Goal: Information Seeking & Learning: Learn about a topic

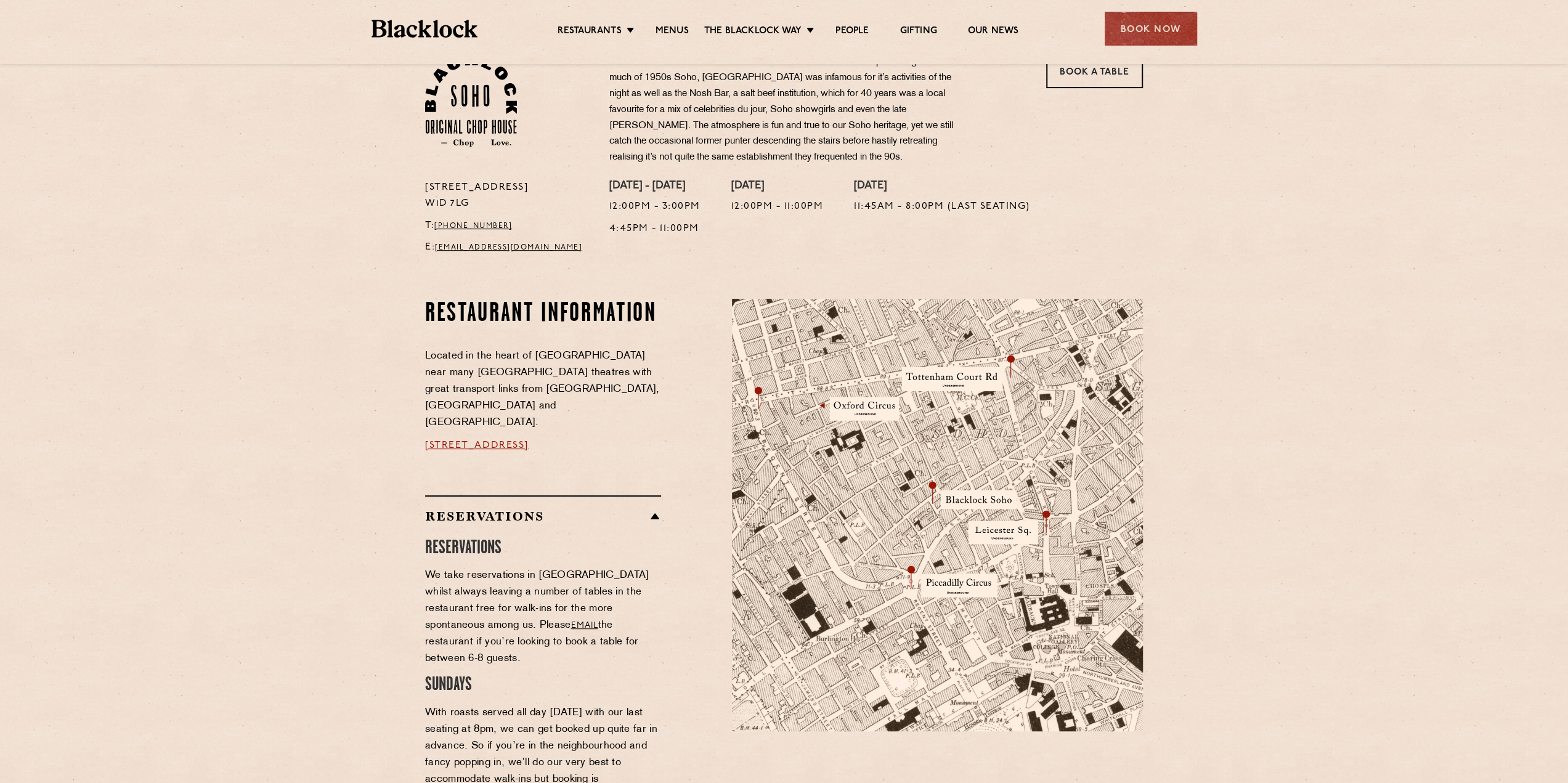
scroll to position [513, 0]
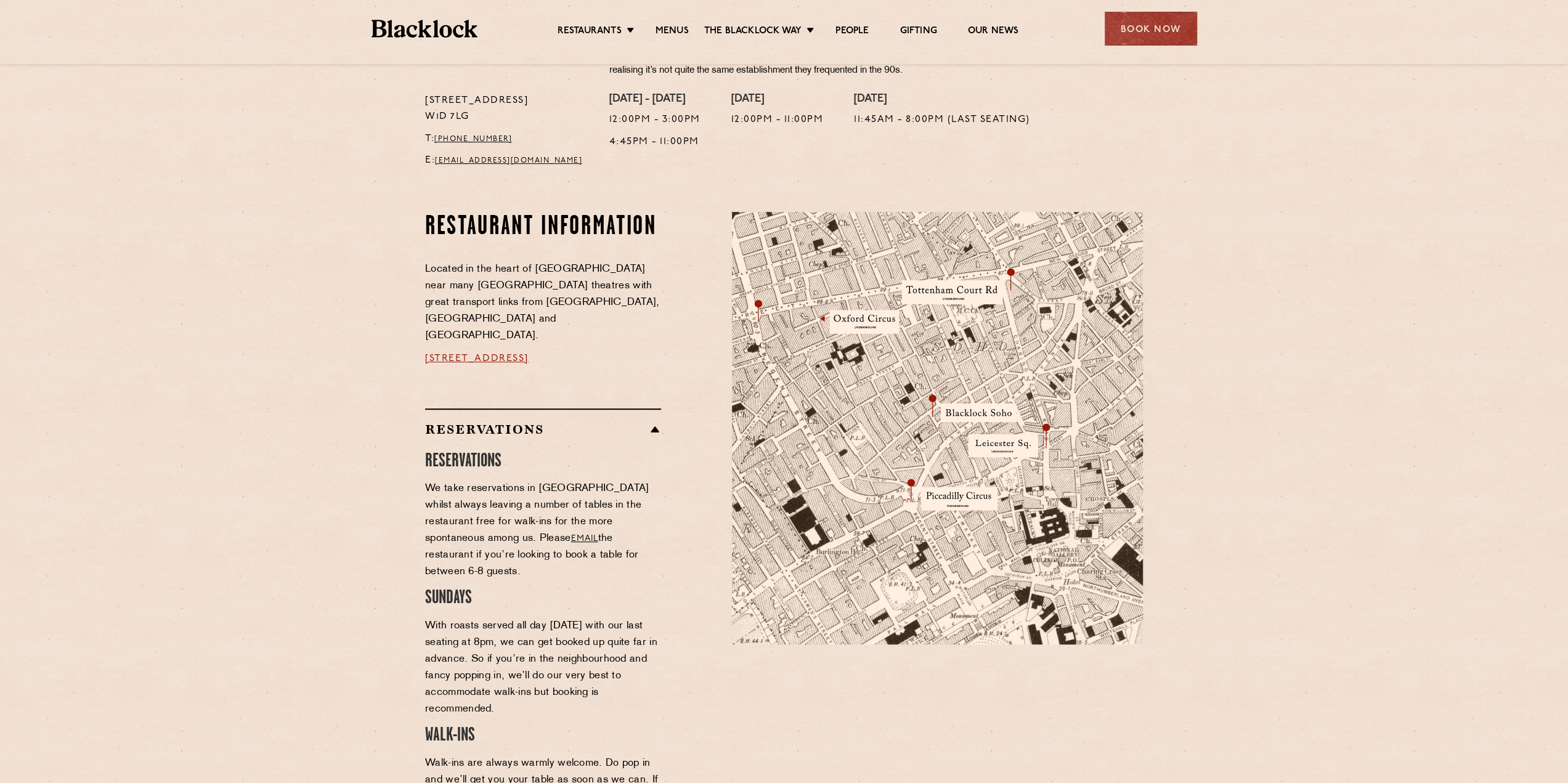
click at [967, 406] on img at bounding box center [937, 427] width 411 height 432
click at [486, 422] on h2 "Reservations" at bounding box center [543, 429] width 236 height 15
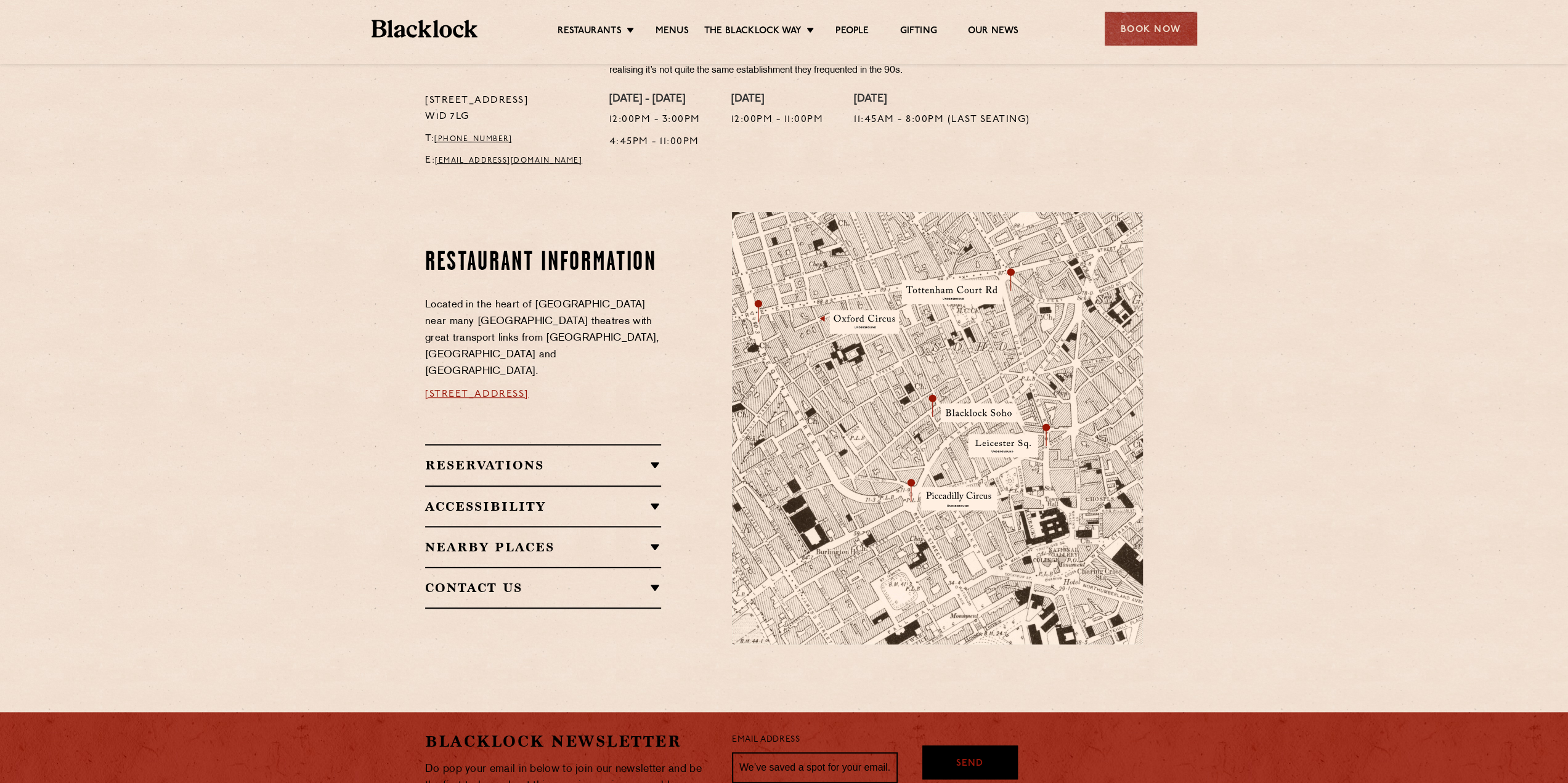
click at [528, 389] on link "24 Great Windmill Street, Soho, W1D 7LG" at bounding box center [477, 394] width 104 height 10
click at [667, 27] on link "Menus" at bounding box center [672, 32] width 34 height 14
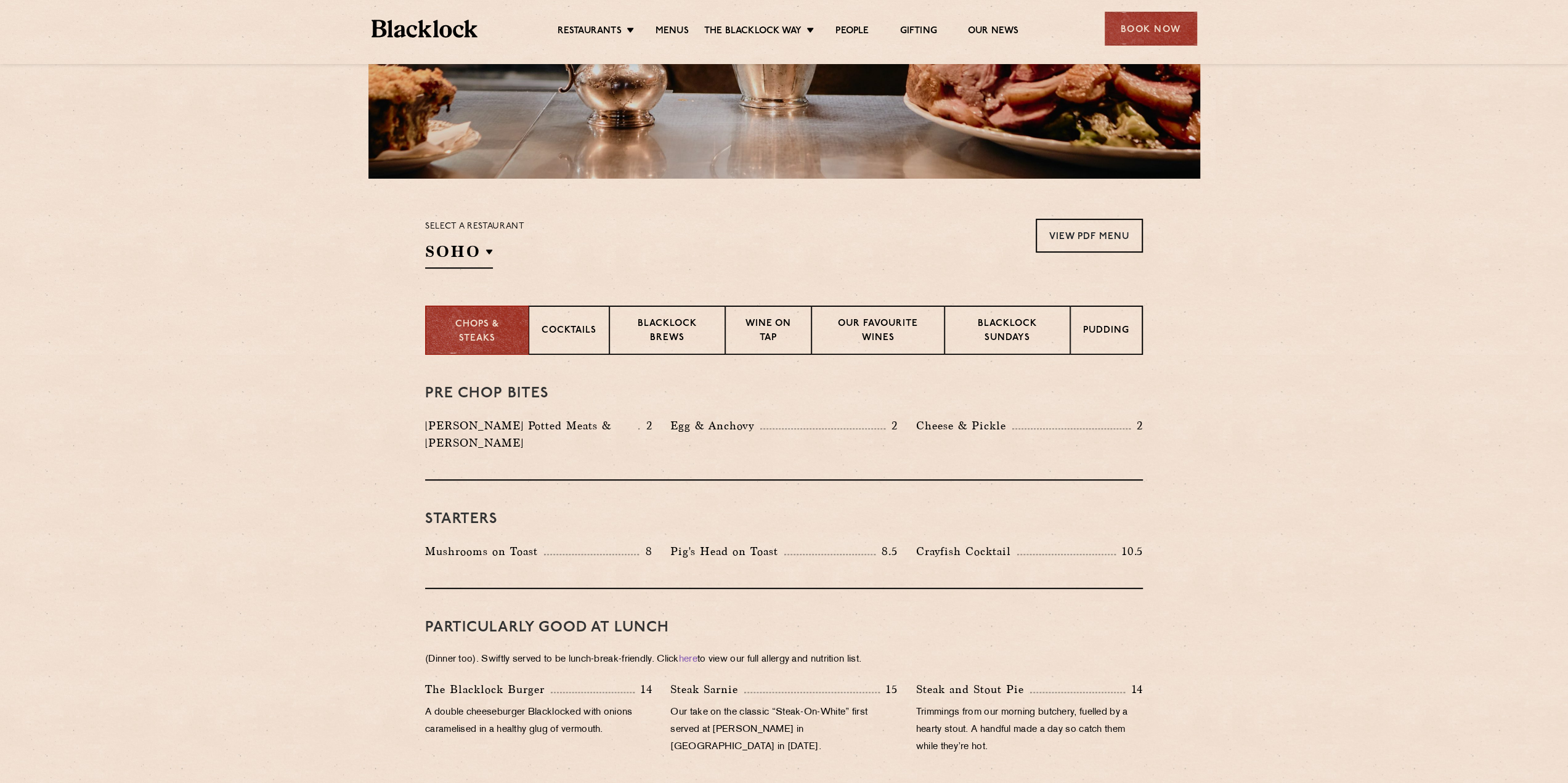
scroll to position [308, 0]
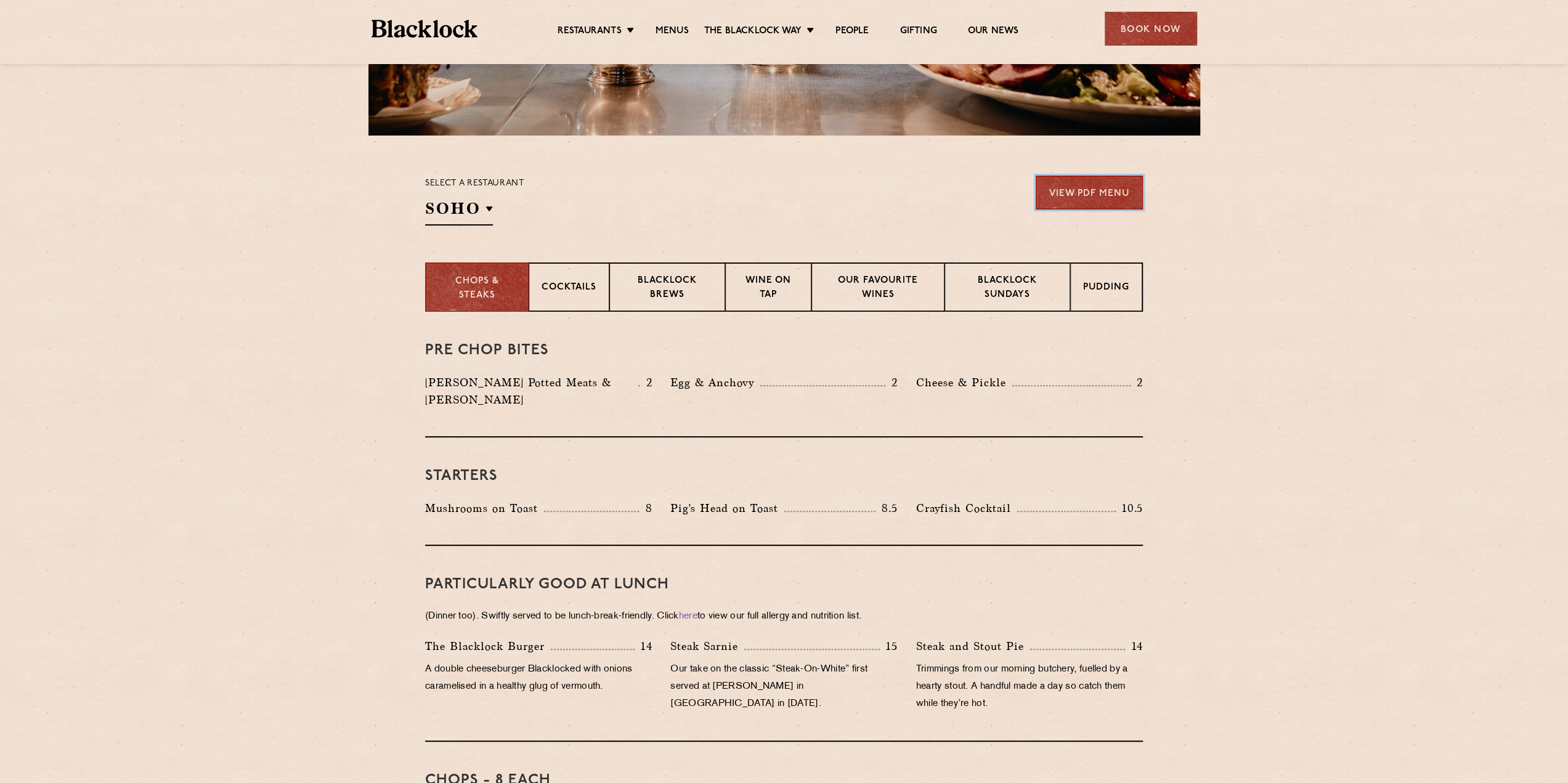
click at [1061, 184] on link "View PDF Menu" at bounding box center [1089, 192] width 107 height 34
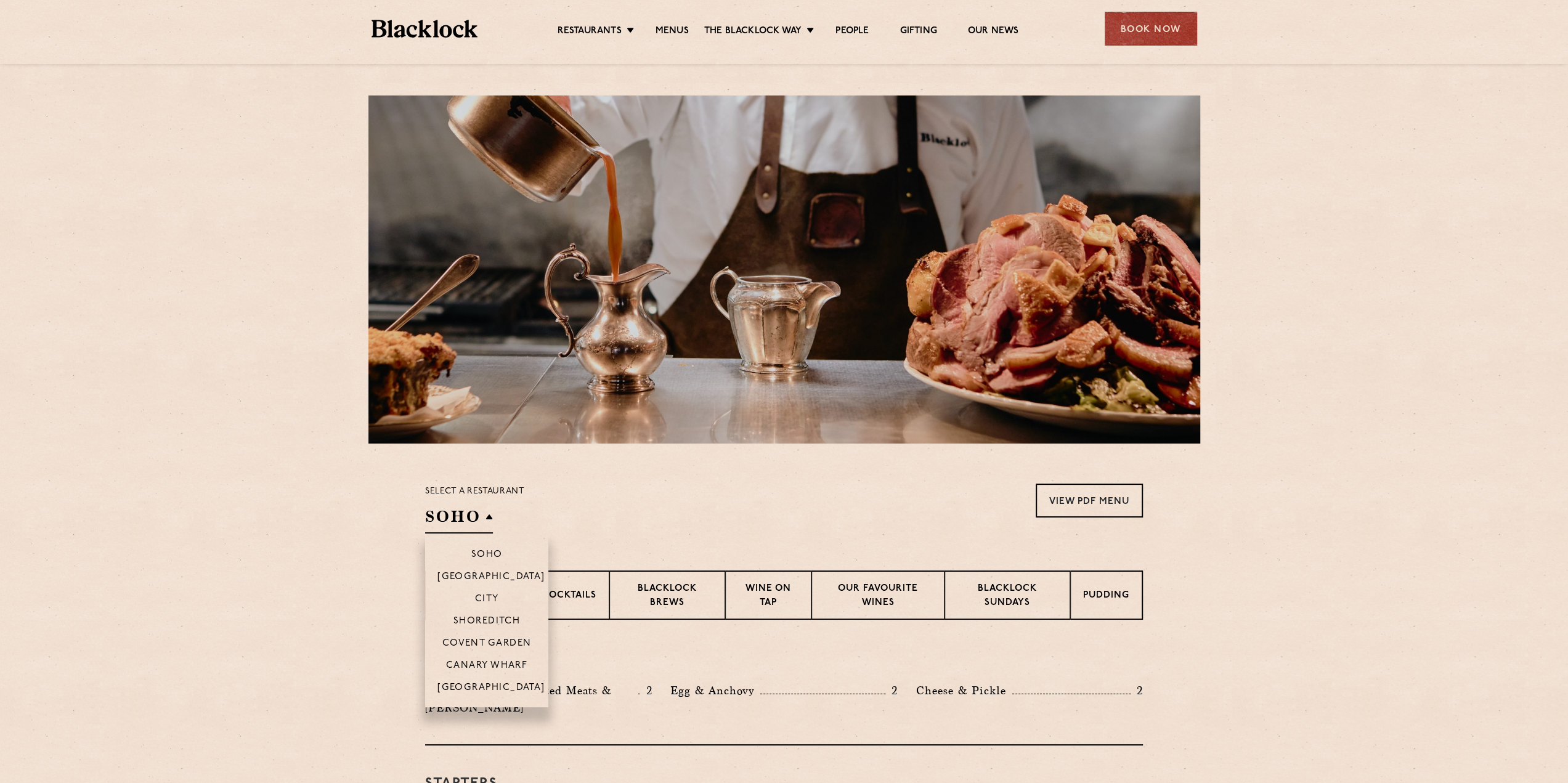
click at [481, 511] on h2 "SOHO" at bounding box center [459, 520] width 68 height 28
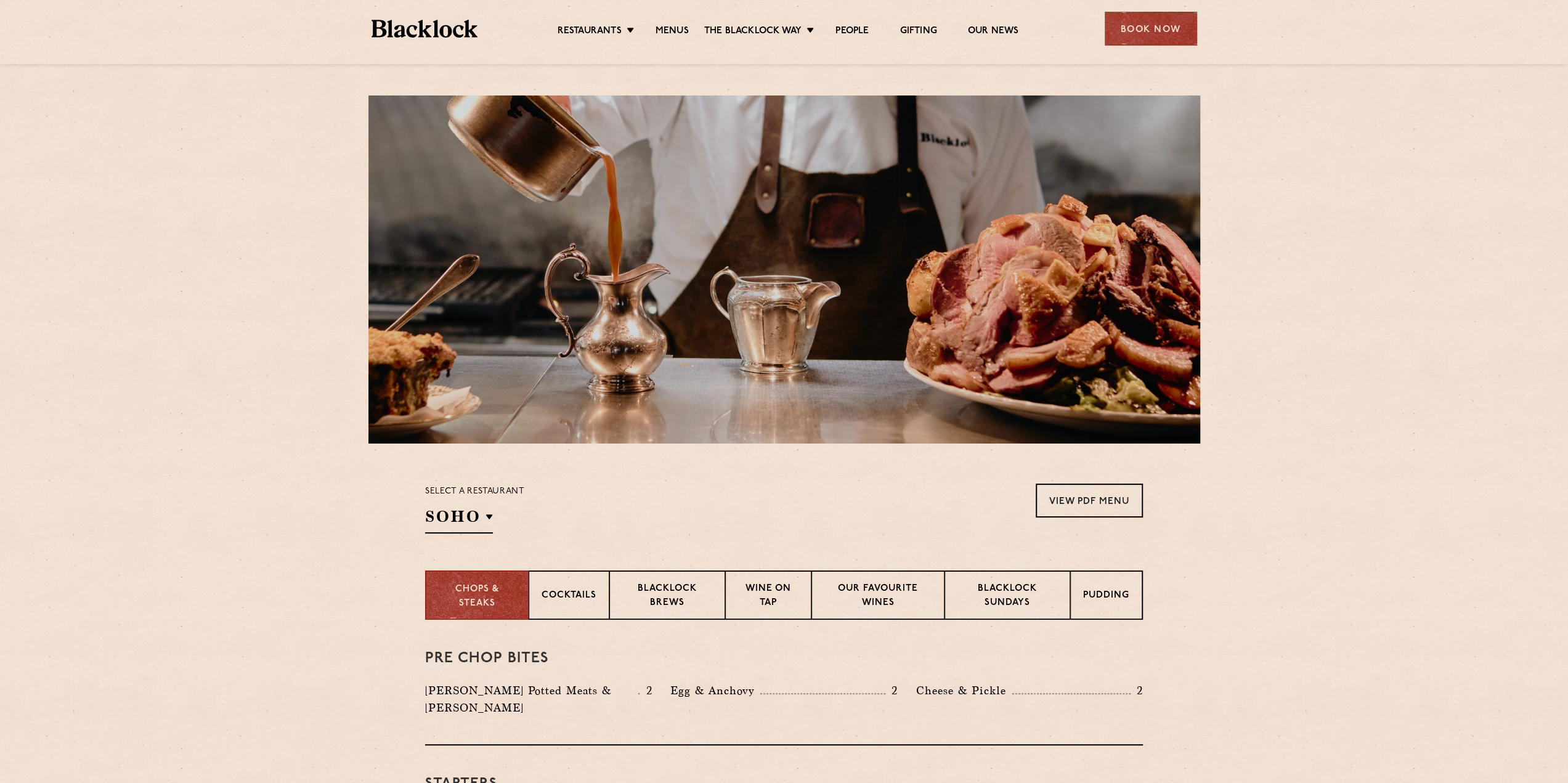
click at [647, 498] on div "Select a restaurant [GEOGRAPHIC_DATA] [GEOGRAPHIC_DATA] [GEOGRAPHIC_DATA] [GEOG…" at bounding box center [784, 508] width 718 height 50
